Goal: Use online tool/utility: Use online tool/utility

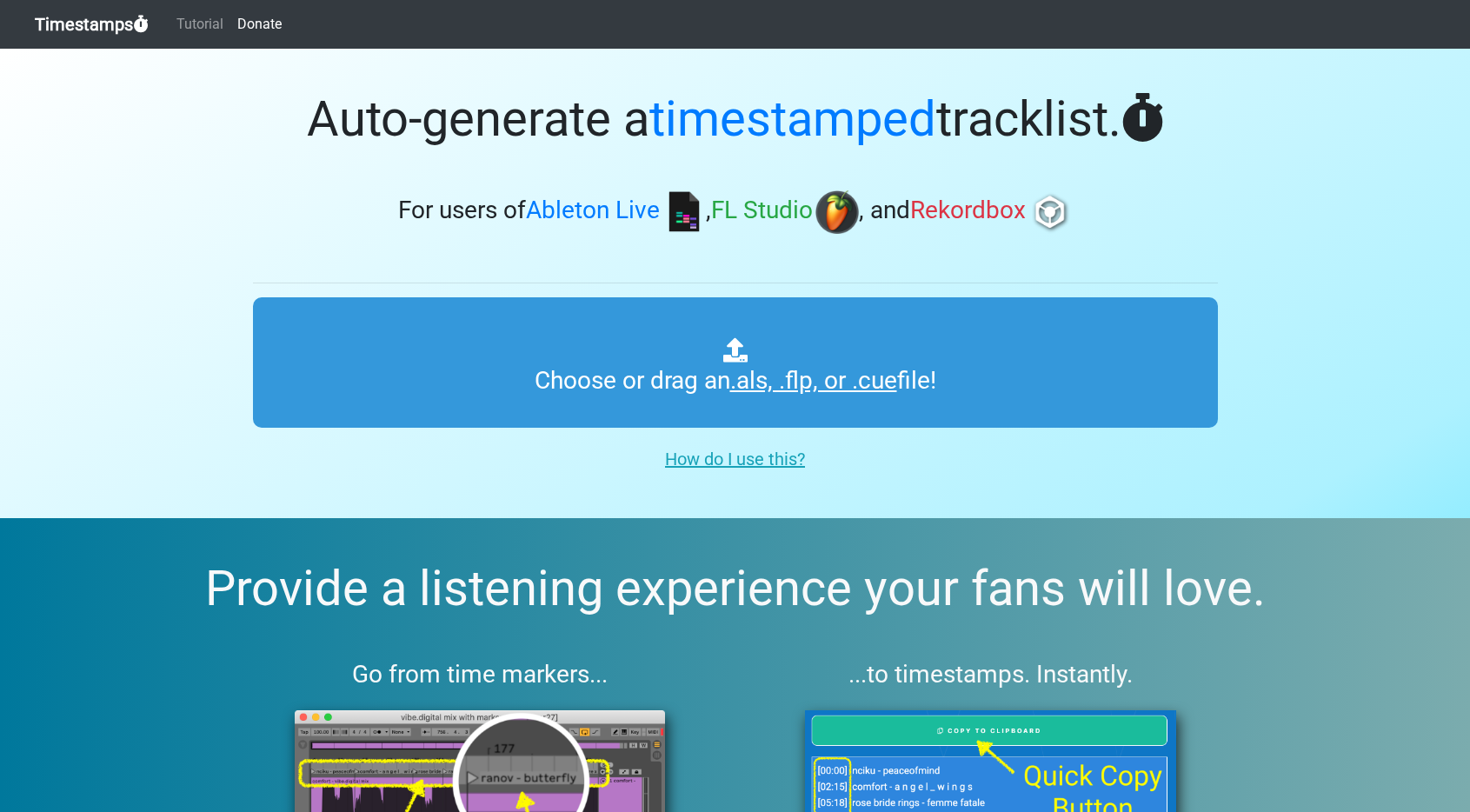
type input "C:\fakepath\PLAYGROUND RADIO #195.als"
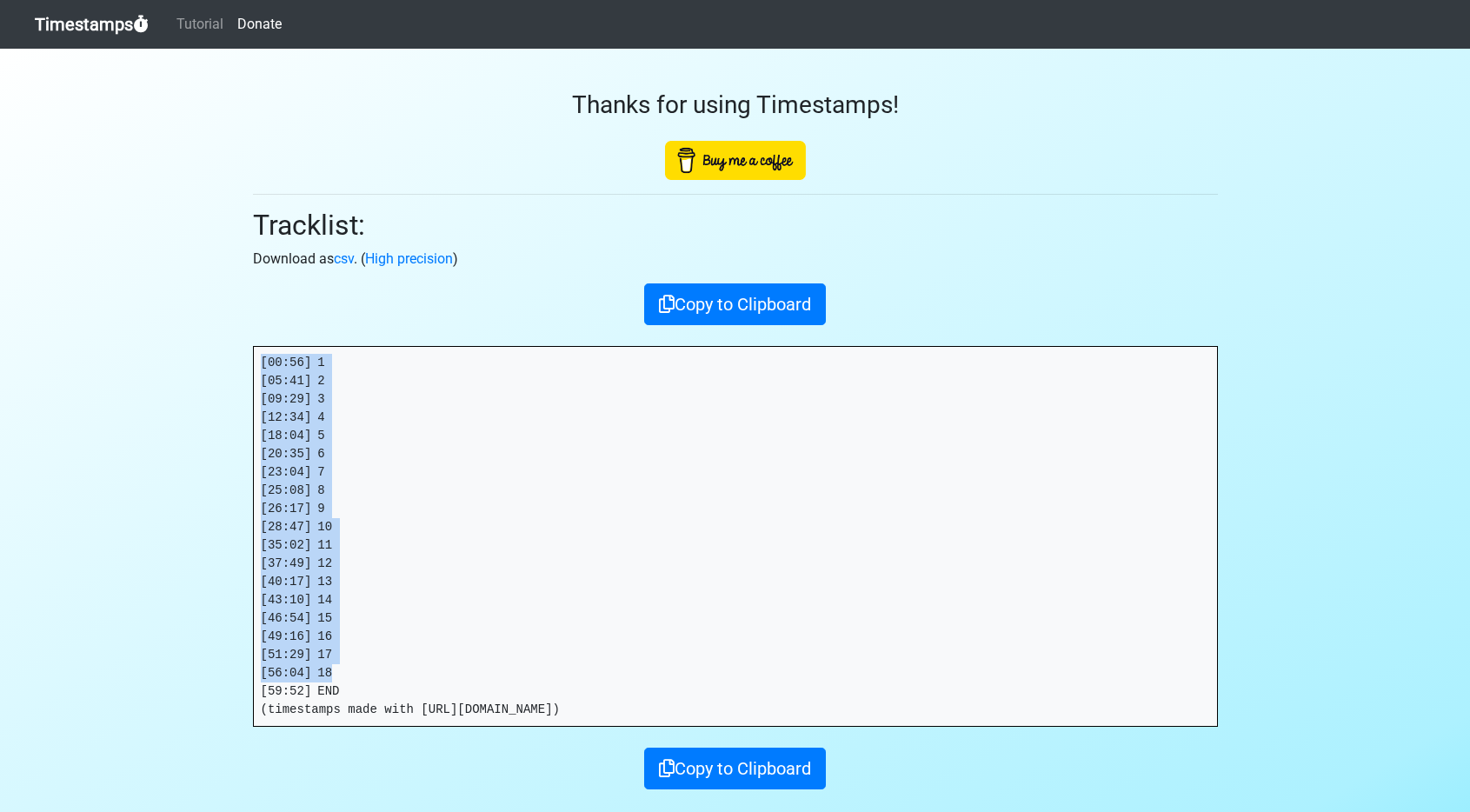
drag, startPoint x: 342, startPoint y: 675, endPoint x: 220, endPoint y: 352, distance: 345.3
click at [220, 352] on section "Thanks for using Timestamps! Tracklist: Download as csv . ( High precision ) Co…" at bounding box center [735, 457] width 1470 height 817
copy pre "[00:56] 1 [05:41] 2 [09:29] 3 [12:34] 4 [18:04] 5 [20:35] 6 [23:04] 7 [25:08] 8…"
